Goal: Task Accomplishment & Management: Complete application form

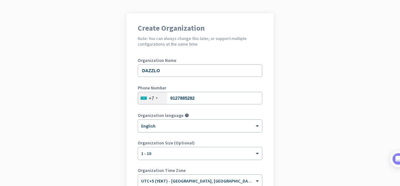
scroll to position [55, 0]
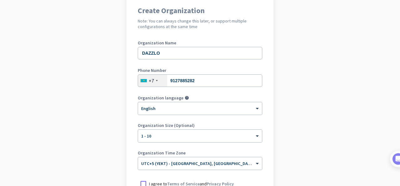
click at [153, 80] on div "+7" at bounding box center [152, 81] width 29 height 12
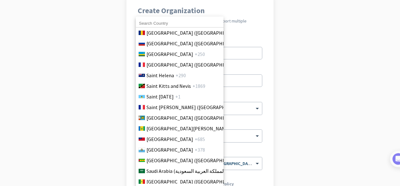
scroll to position [1935, 0]
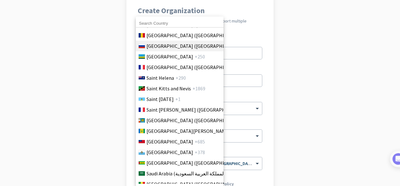
click at [163, 50] on li "[GEOGRAPHIC_DATA] ([GEOGRAPHIC_DATA]) +7" at bounding box center [180, 46] width 88 height 11
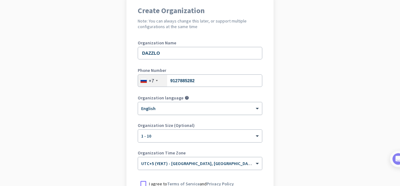
click at [161, 111] on div "× English" at bounding box center [200, 108] width 124 height 13
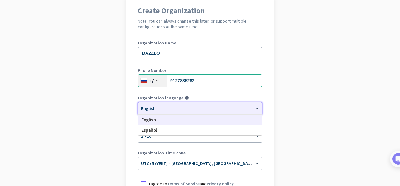
scroll to position [85, 0]
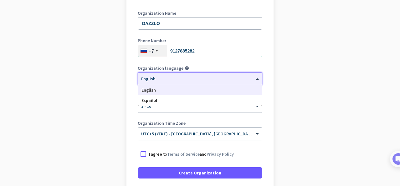
click at [159, 89] on div "English" at bounding box center [199, 90] width 123 height 10
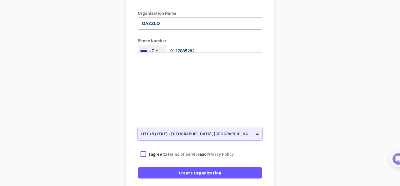
click at [172, 134] on span "UTC+5 (YEKT) - [GEOGRAPHIC_DATA], [GEOGRAPHIC_DATA], [GEOGRAPHIC_DATA], [GEOGRA…" at bounding box center [240, 134] width 198 height 6
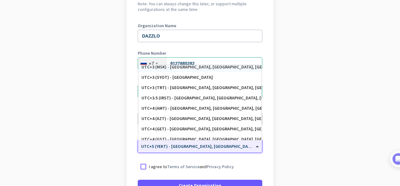
scroll to position [2229, 0]
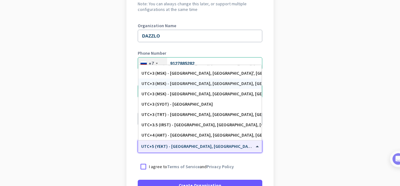
click at [196, 85] on div "UTC+3 (MSK) - [GEOGRAPHIC_DATA], [GEOGRAPHIC_DATA], [GEOGRAPHIC_DATA], [GEOGRAP…" at bounding box center [200, 83] width 117 height 5
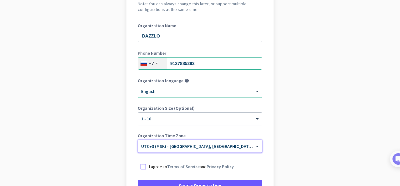
scroll to position [135, 0]
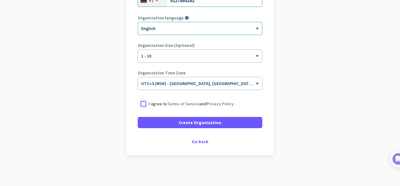
click at [142, 101] on div at bounding box center [143, 103] width 11 height 11
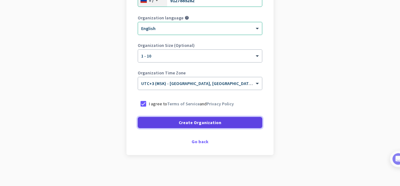
click at [166, 122] on span at bounding box center [200, 122] width 125 height 15
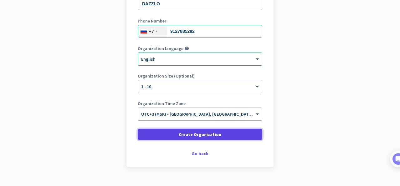
scroll to position [105, 0]
click at [167, 137] on span at bounding box center [200, 134] width 125 height 15
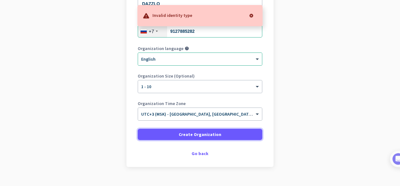
scroll to position [31, 0]
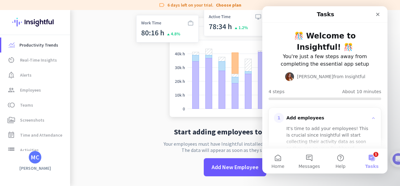
click at [142, 74] on img at bounding box center [235, 61] width 207 height 125
click at [379, 13] on icon "Close" at bounding box center [377, 14] width 5 height 5
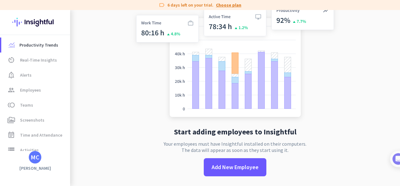
click at [231, 5] on link "Choose plan" at bounding box center [228, 5] width 25 height 6
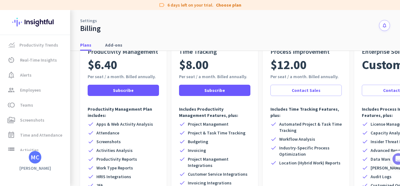
scroll to position [14, 0]
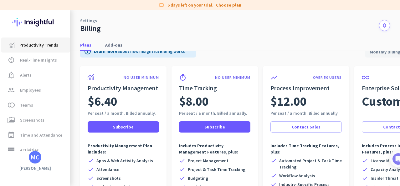
click at [49, 45] on span "Productivity Trends" at bounding box center [38, 45] width 39 height 8
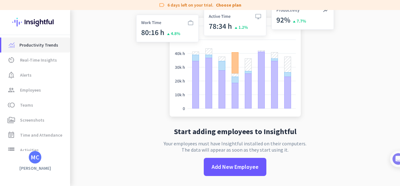
scroll to position [11, 0]
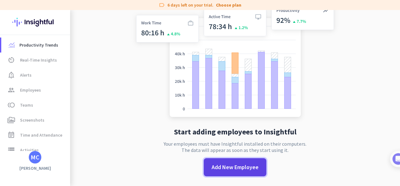
click at [245, 172] on span at bounding box center [235, 167] width 63 height 15
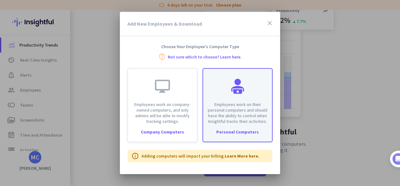
click at [238, 90] on div at bounding box center [237, 86] width 15 height 15
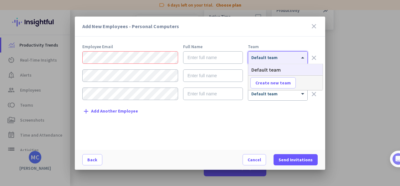
click at [257, 59] on span "Default team" at bounding box center [264, 58] width 26 height 6
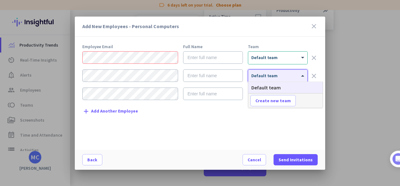
click at [258, 72] on div at bounding box center [277, 73] width 59 height 5
click at [316, 29] on icon "close" at bounding box center [314, 27] width 8 height 8
